Goal: Transaction & Acquisition: Book appointment/travel/reservation

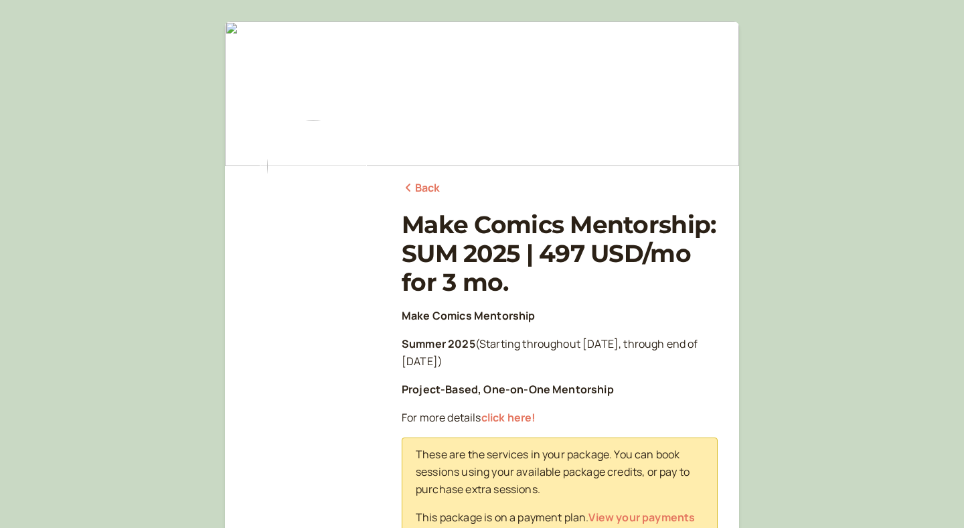
scroll to position [325, 0]
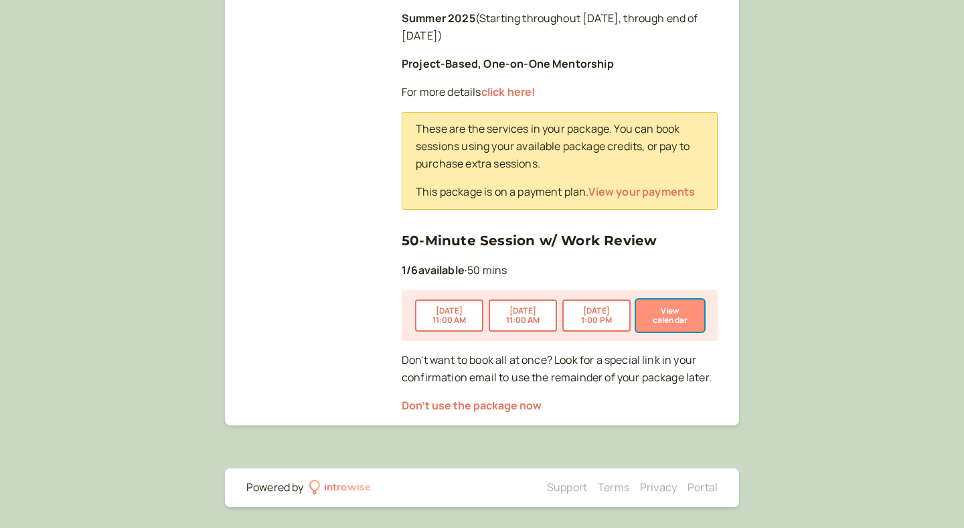
click at [678, 329] on button "View calendar" at bounding box center [670, 315] width 68 height 32
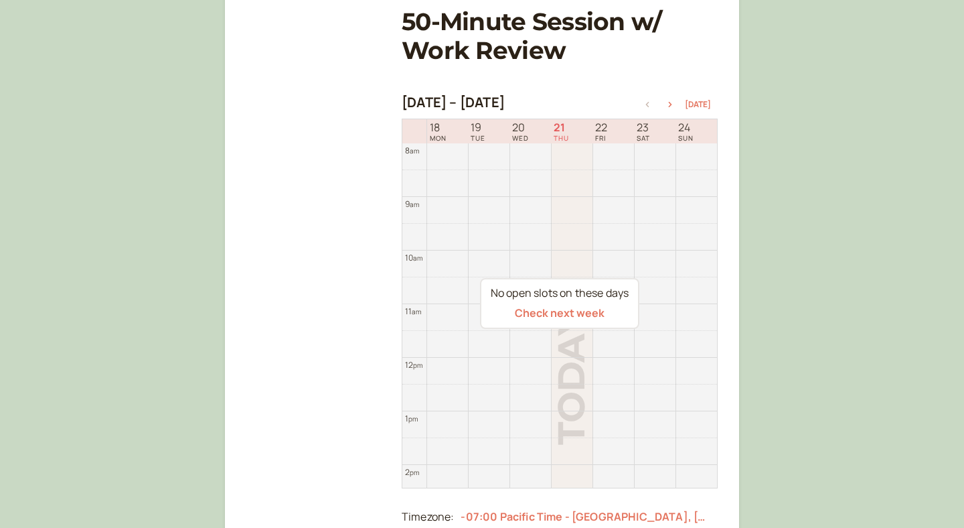
scroll to position [187, 0]
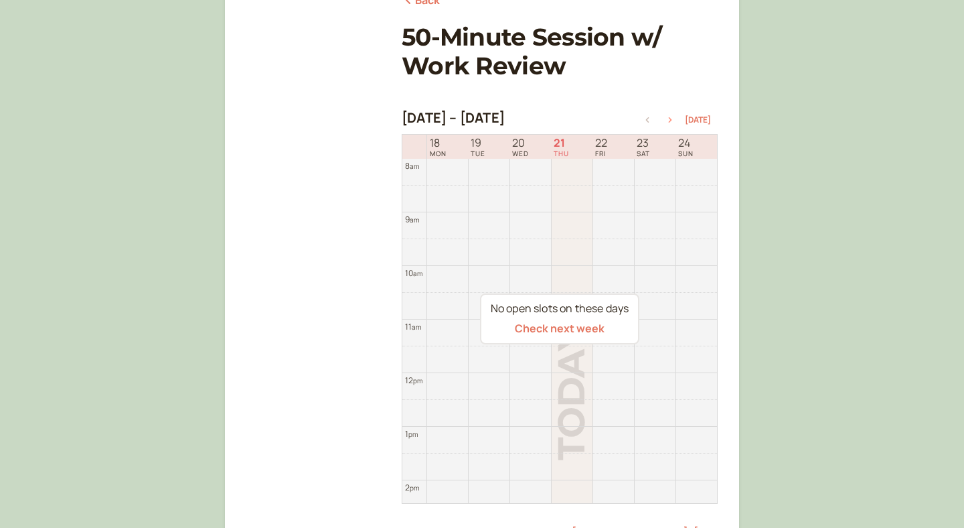
click at [672, 118] on icon "button" at bounding box center [670, 119] width 3 height 5
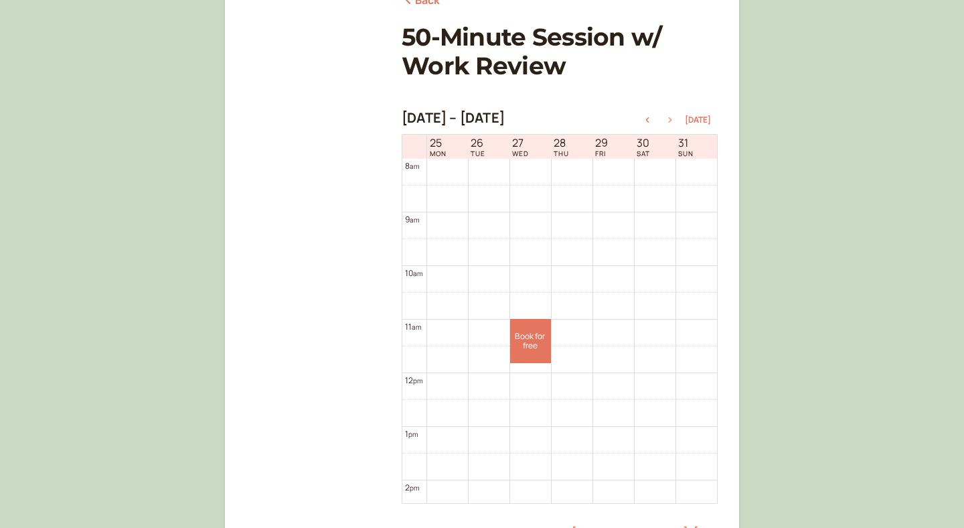
click at [672, 118] on icon "button" at bounding box center [670, 119] width 3 height 5
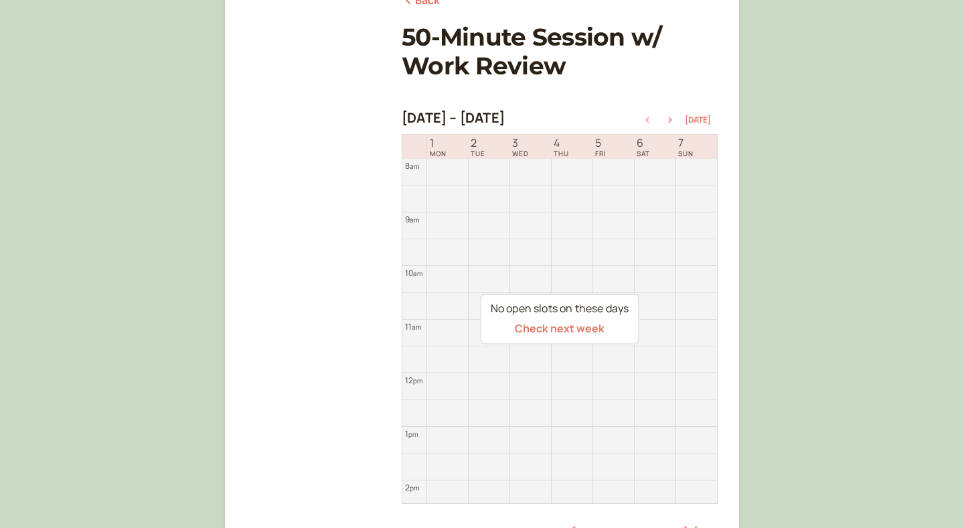
click at [649, 119] on icon "button" at bounding box center [647, 119] width 16 height 5
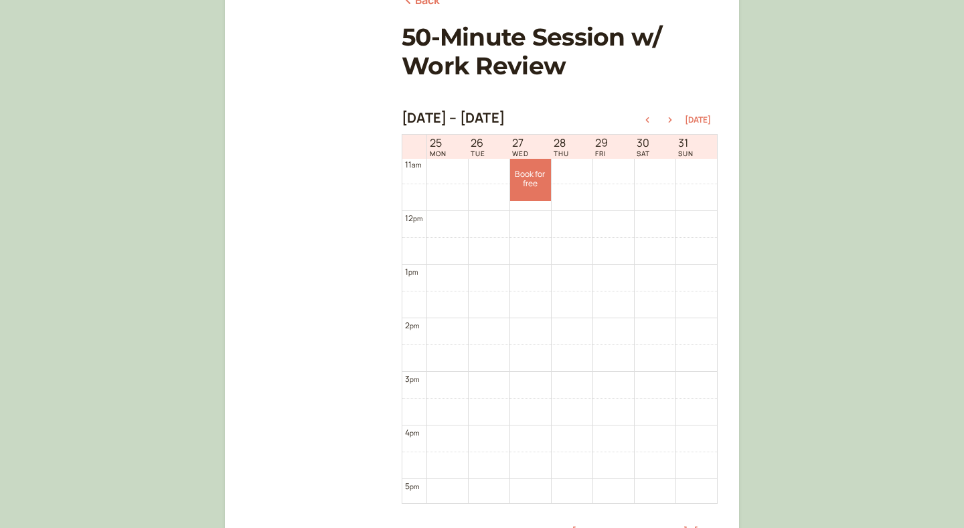
scroll to position [504, 0]
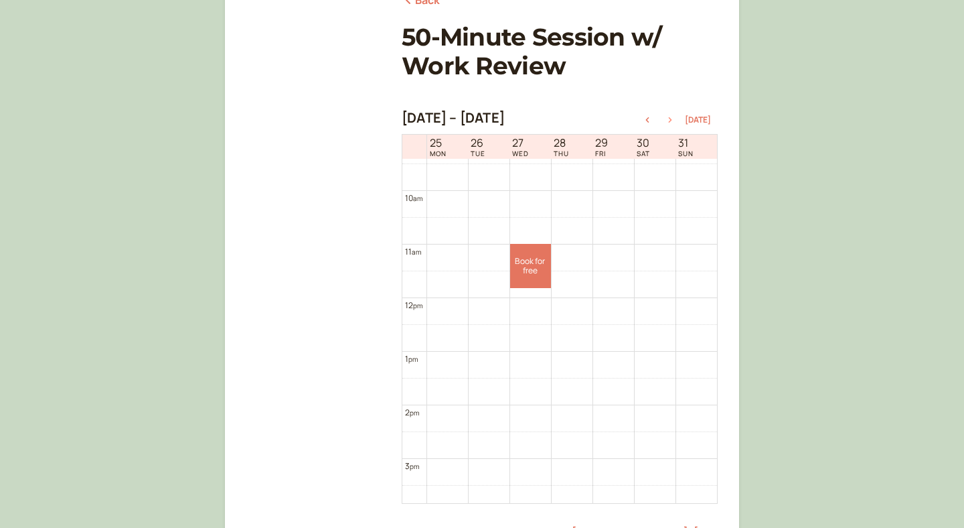
click at [670, 119] on icon "button" at bounding box center [670, 119] width 16 height 5
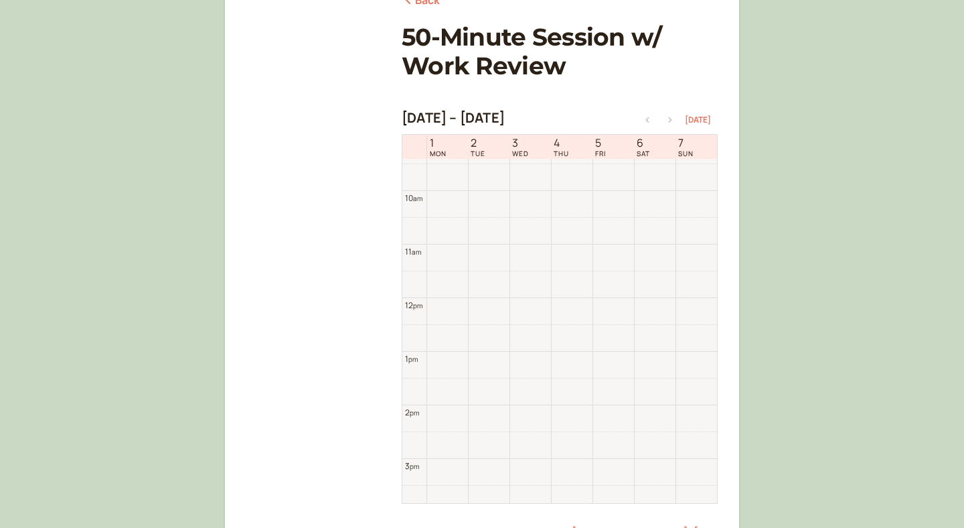
scroll to position [429, 0]
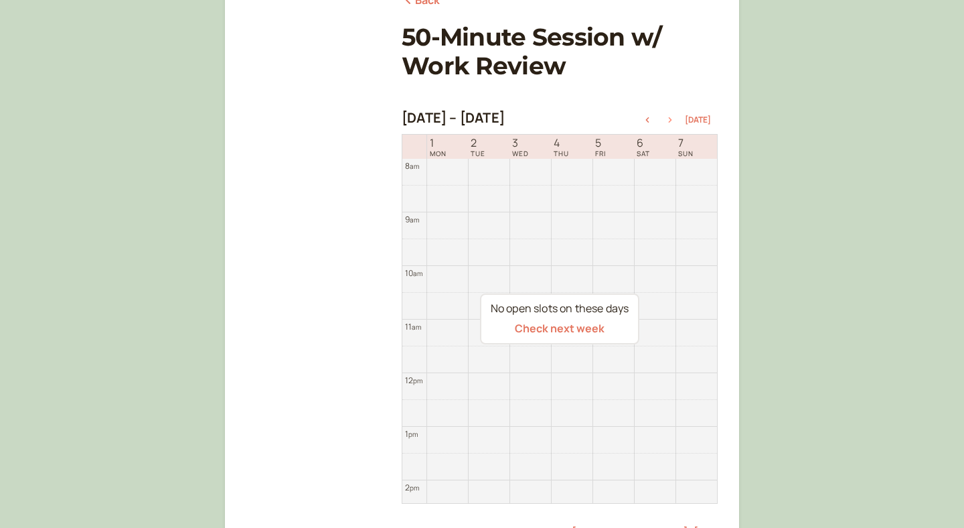
click at [672, 119] on icon "button" at bounding box center [670, 119] width 16 height 5
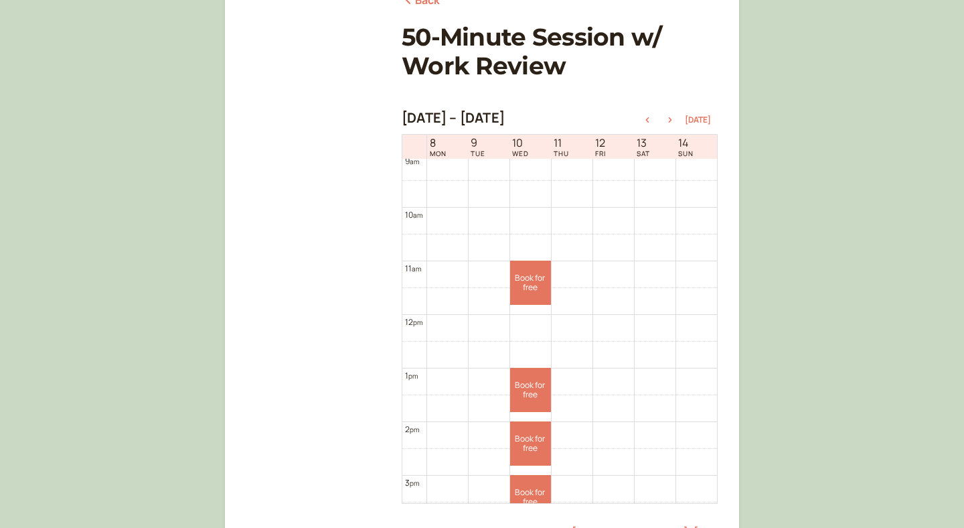
scroll to position [459, 0]
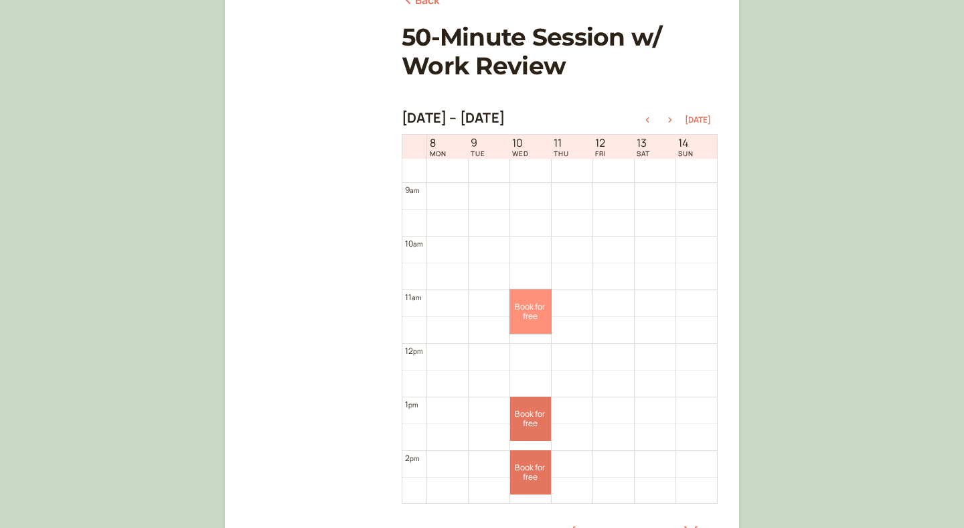
click at [516, 315] on link "Book for free free" at bounding box center [530, 311] width 41 height 44
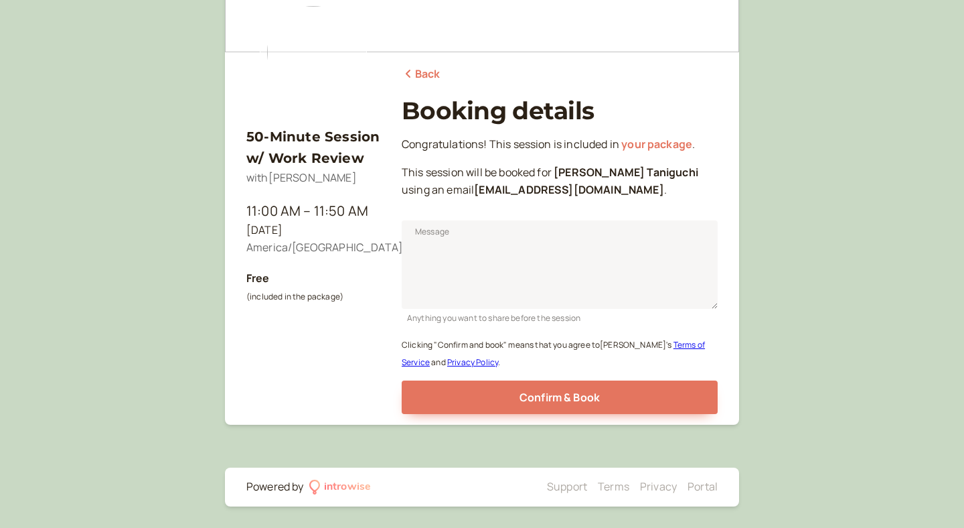
scroll to position [114, 0]
click at [522, 266] on textarea "Message" at bounding box center [560, 264] width 316 height 88
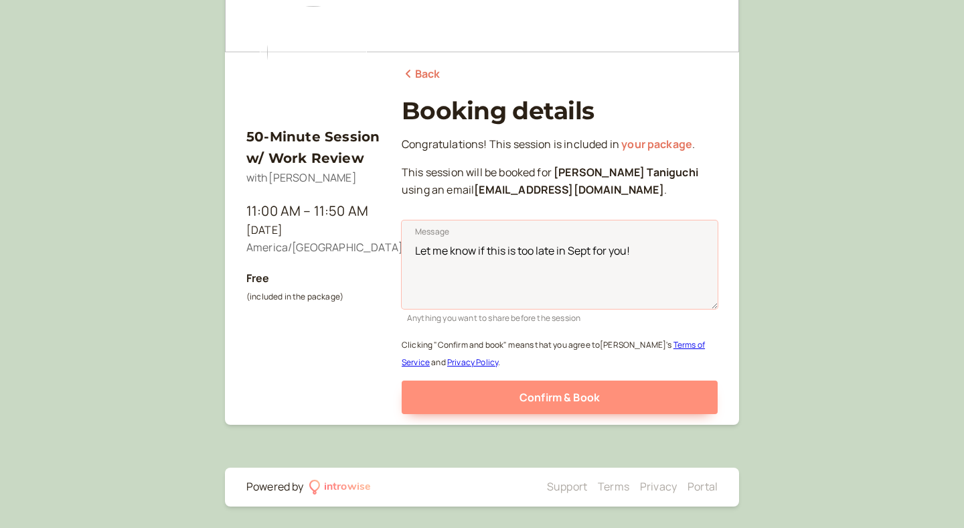
type textarea "Let me know if this is too late in Sept for you!"
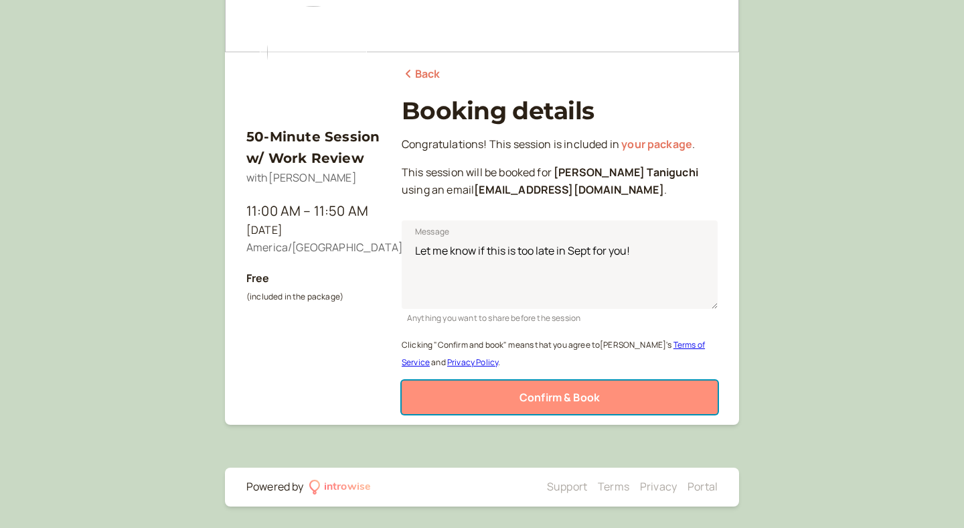
click at [471, 404] on button "Confirm & Book" at bounding box center [560, 396] width 316 height 33
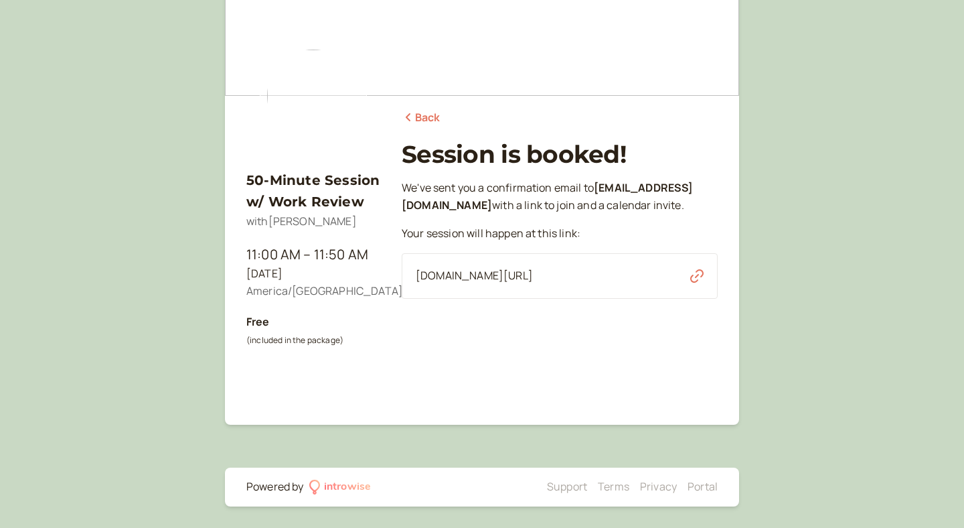
scroll to position [70, 0]
